Goal: Information Seeking & Learning: Learn about a topic

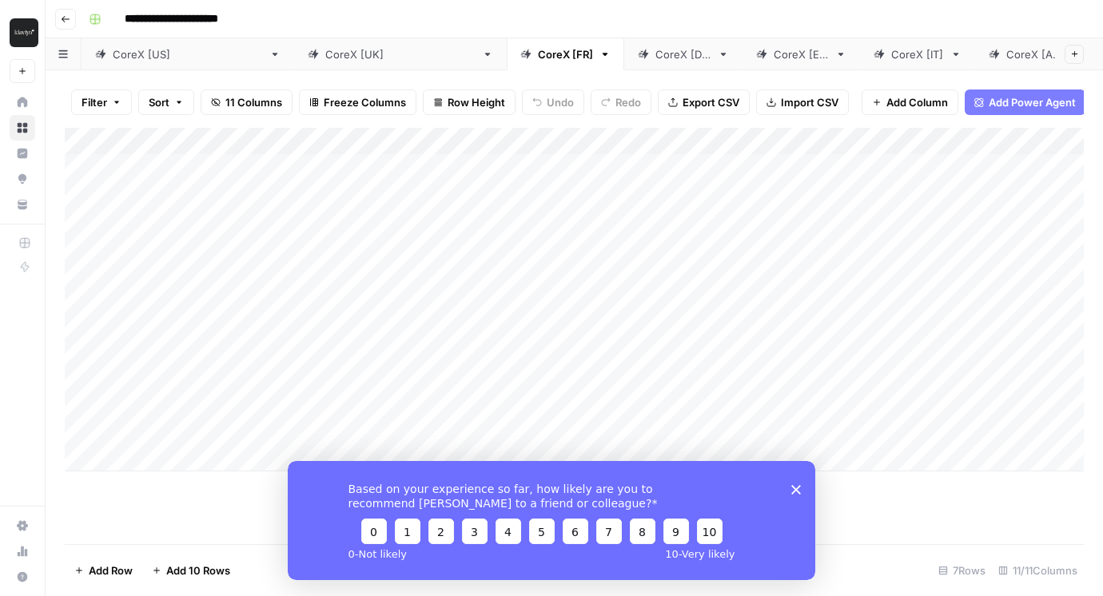
click at [67, 18] on icon "button" at bounding box center [66, 19] width 8 height 6
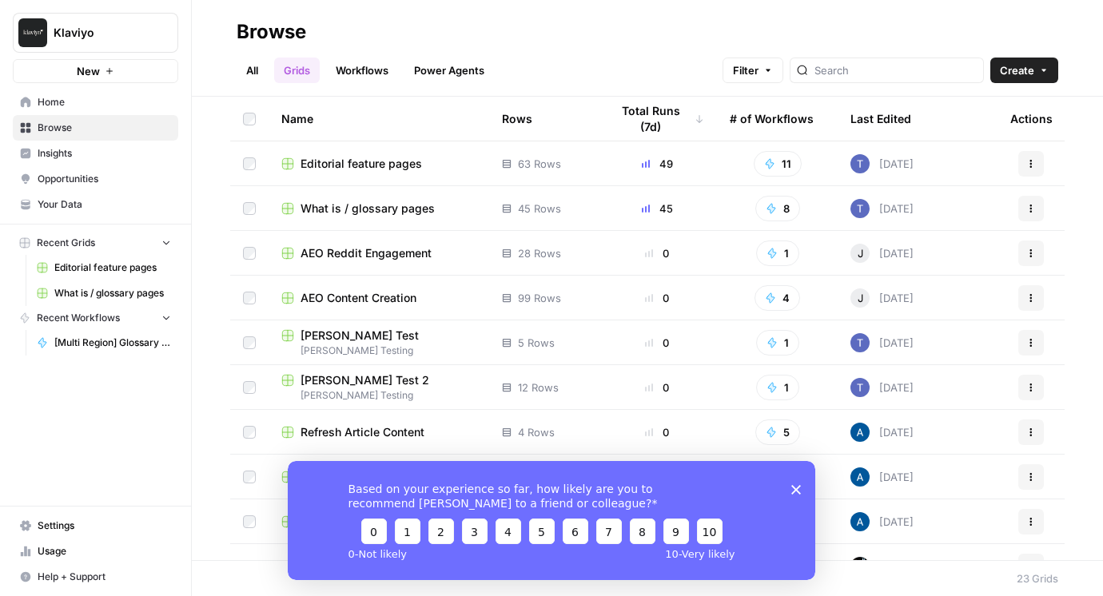
click at [117, 291] on span "What is / glossary pages" at bounding box center [112, 293] width 117 height 14
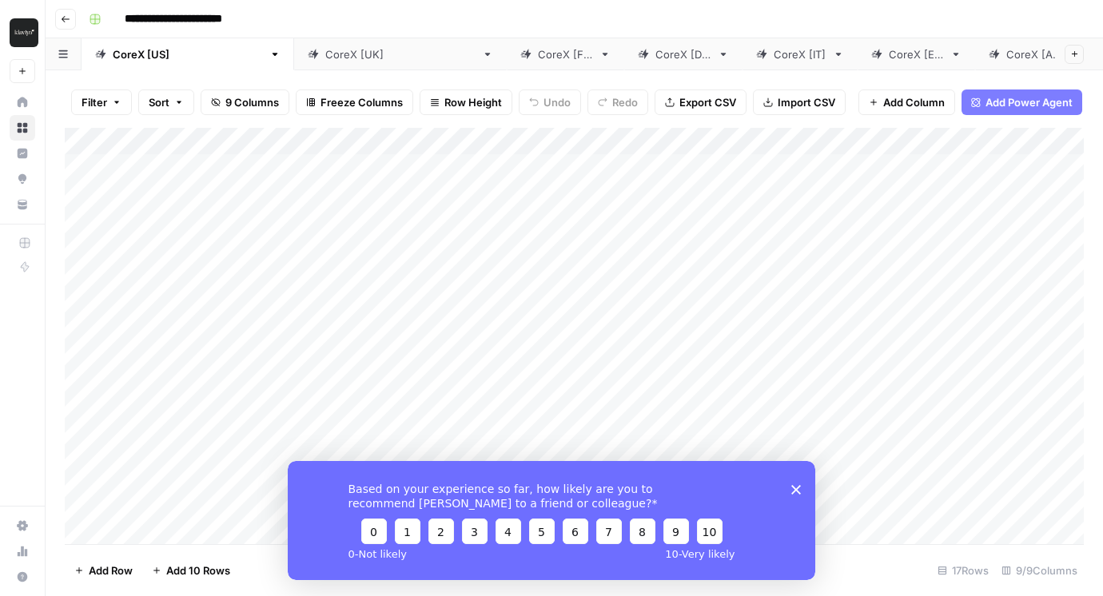
click at [538, 58] on div "CoreX [FR]" at bounding box center [565, 54] width 55 height 16
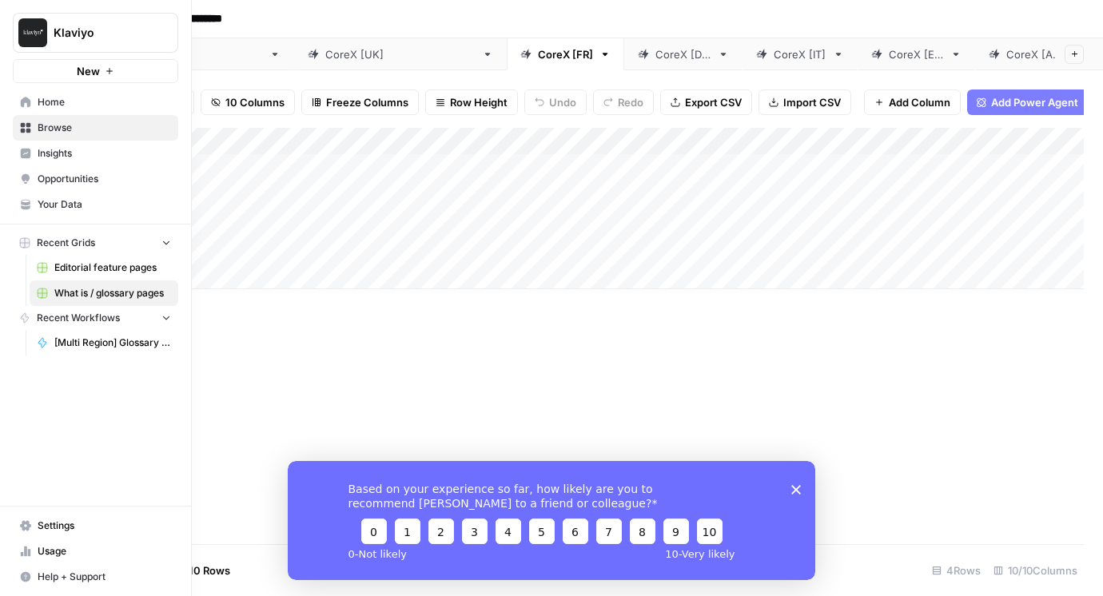
click at [120, 268] on span "Editorial feature pages" at bounding box center [112, 268] width 117 height 14
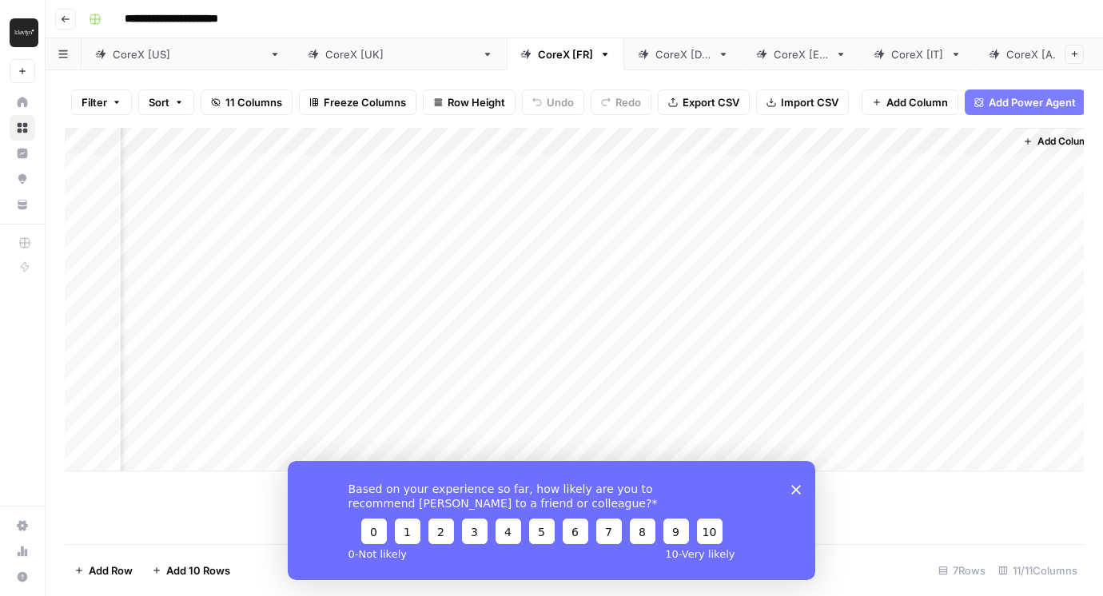
scroll to position [0, 1028]
click at [155, 8] on input "**********" at bounding box center [185, 19] width 137 height 26
click at [70, 14] on icon "button" at bounding box center [66, 19] width 10 height 10
